Goal: Information Seeking & Learning: Learn about a topic

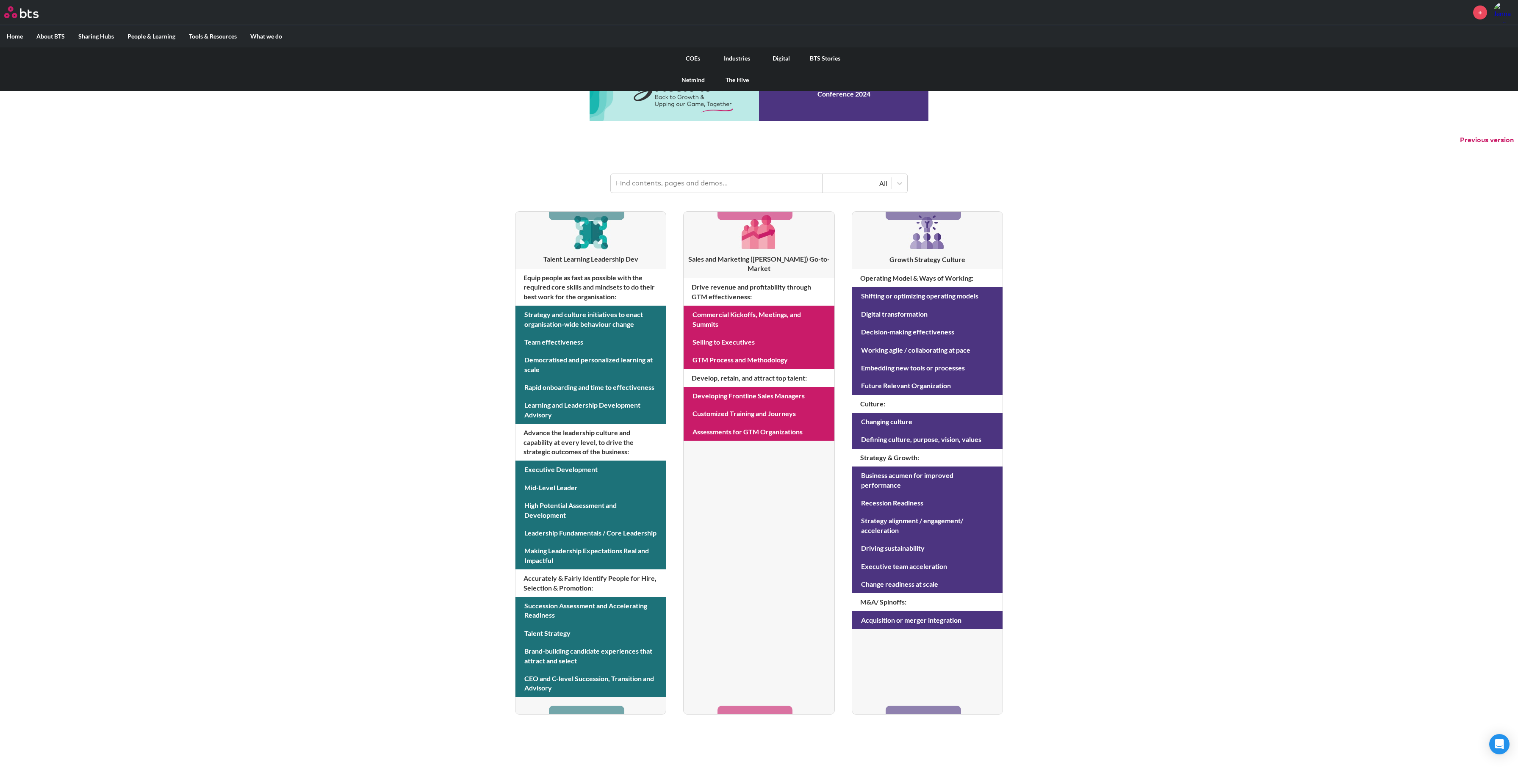
click at [693, 57] on link "COEs" at bounding box center [692, 58] width 44 height 22
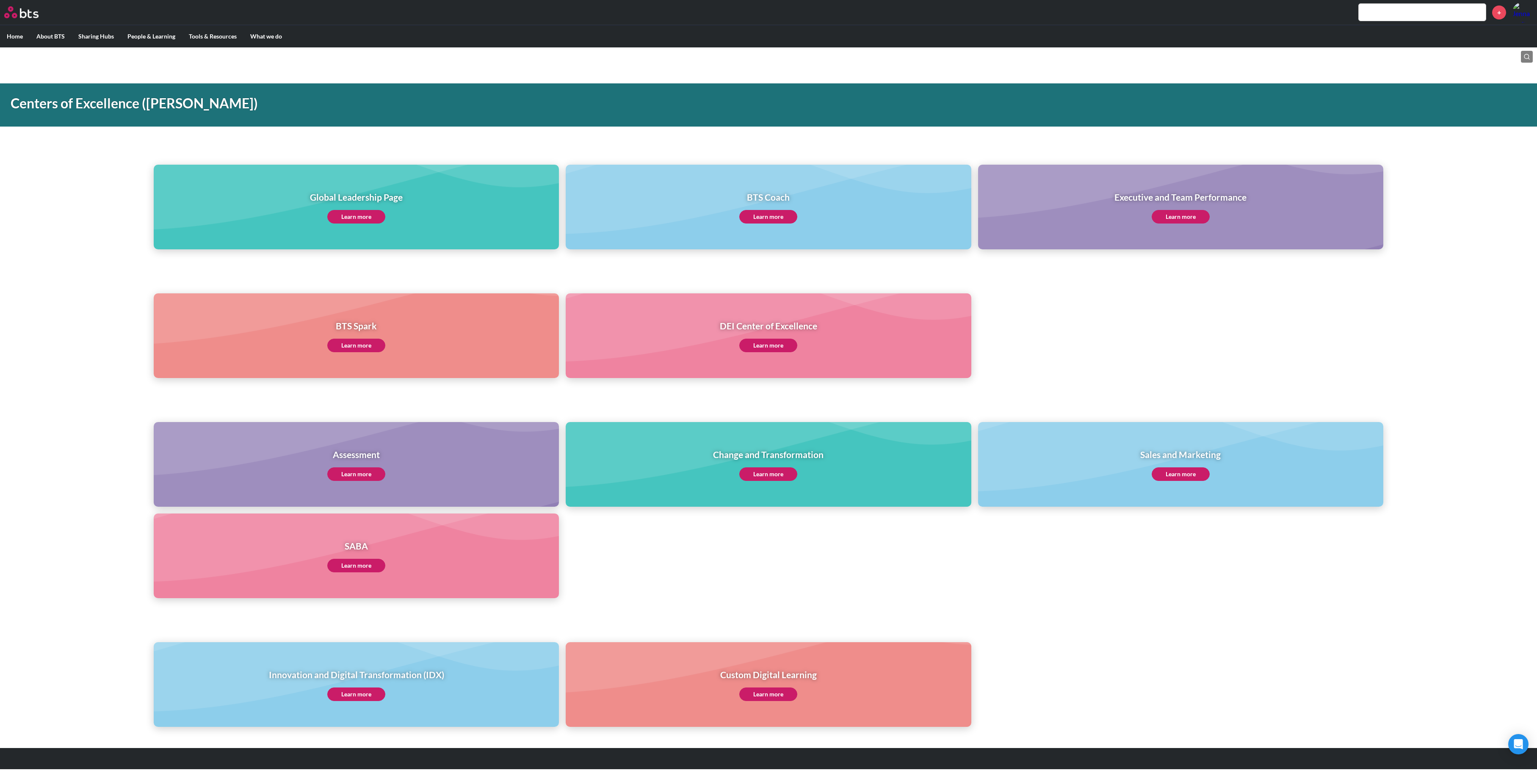
click at [1178, 217] on link "Learn more" at bounding box center [1181, 216] width 58 height 14
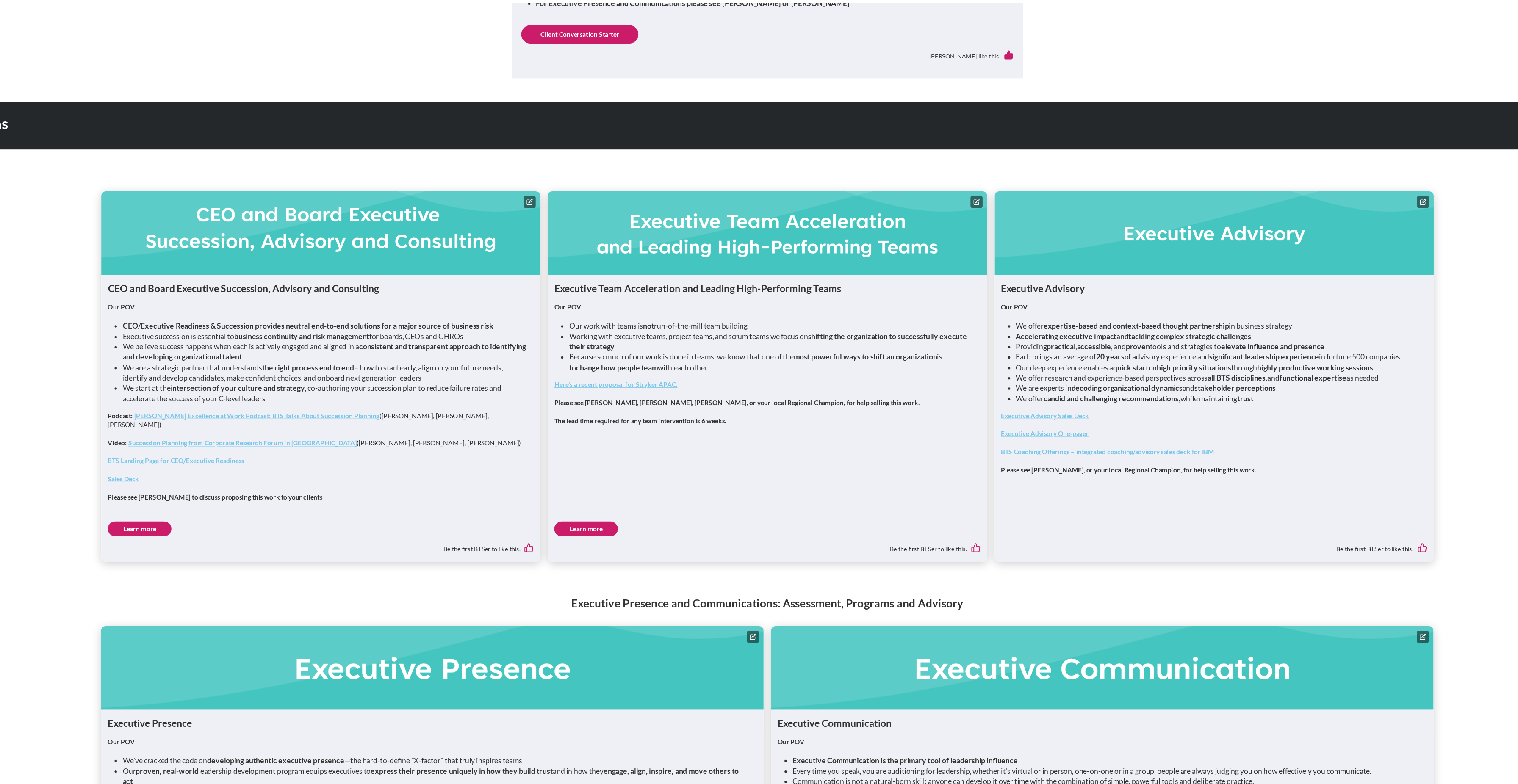
scroll to position [398, 0]
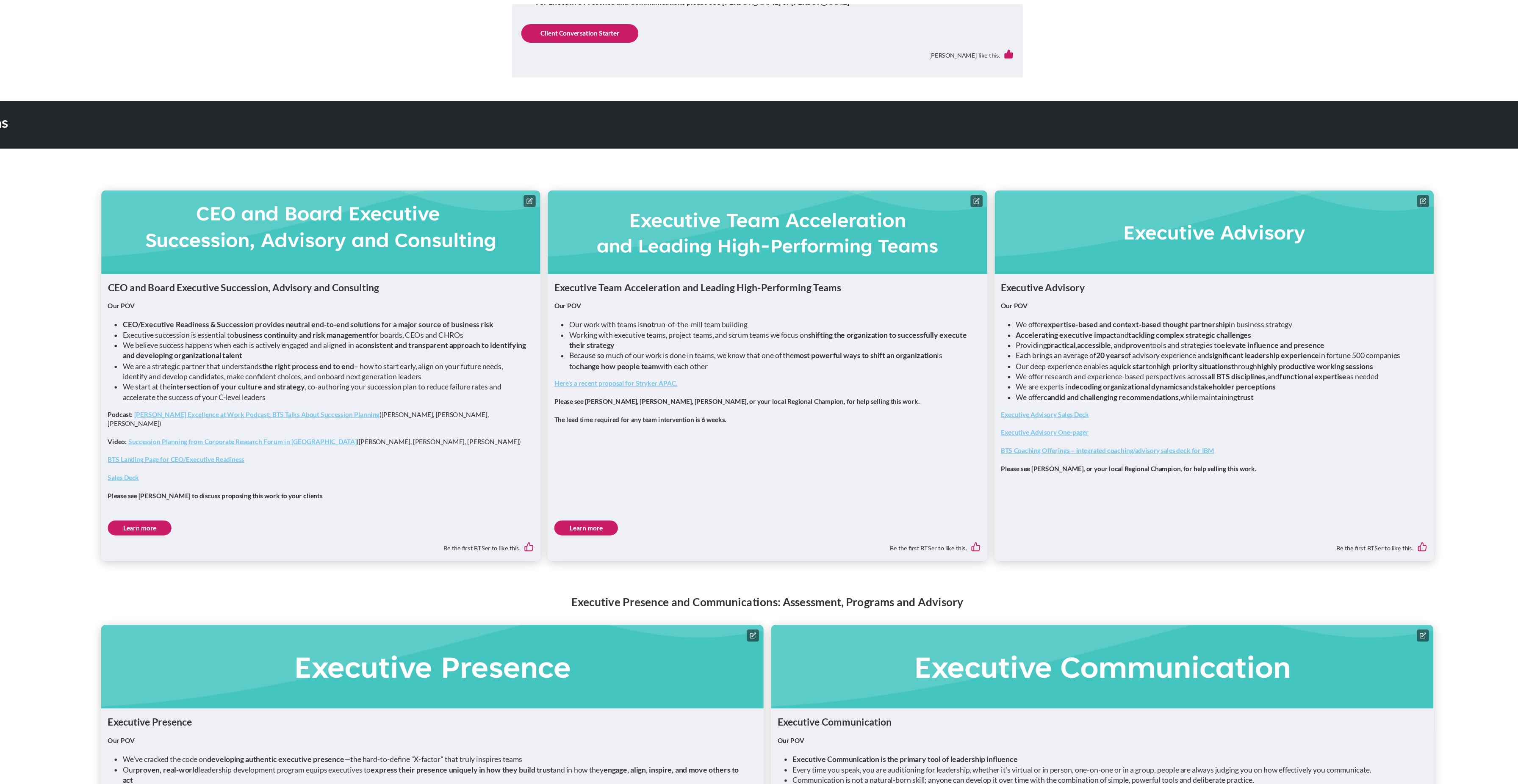
click at [597, 542] on link "Learn more" at bounding box center [593, 548] width 58 height 14
